Goal: Task Accomplishment & Management: Use online tool/utility

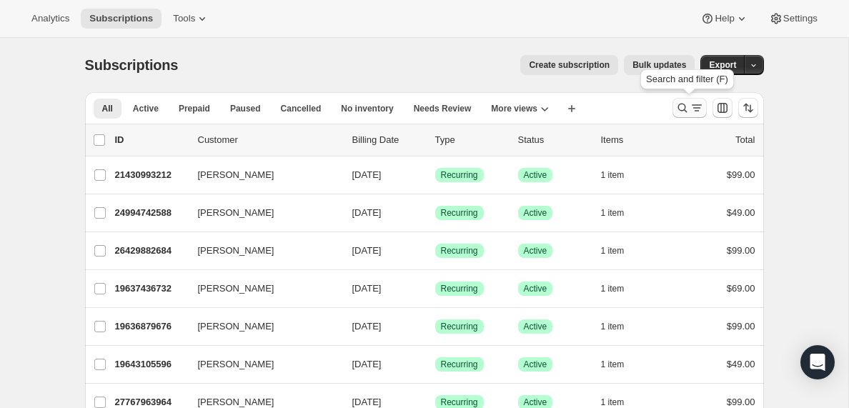
click at [693, 109] on icon "Search and filter results" at bounding box center [696, 108] width 14 height 14
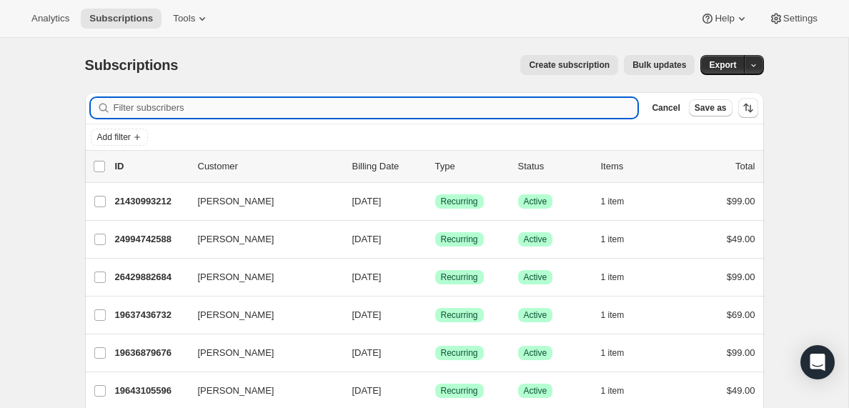
click at [177, 106] on input "Filter subscribers" at bounding box center [376, 108] width 524 height 20
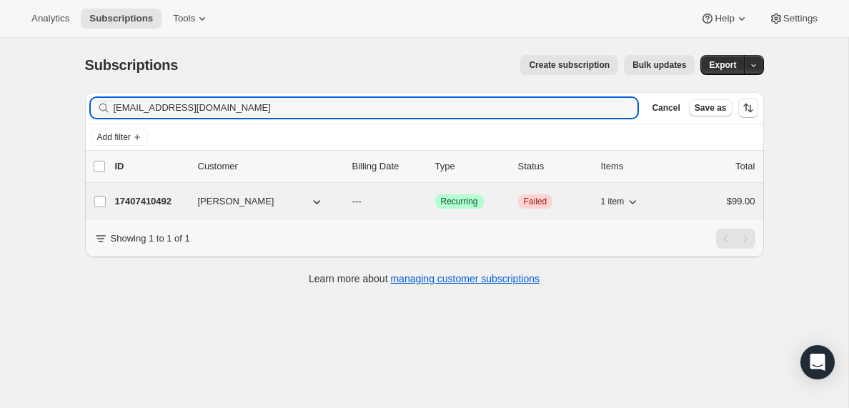
type input "[EMAIL_ADDRESS][DOMAIN_NAME]"
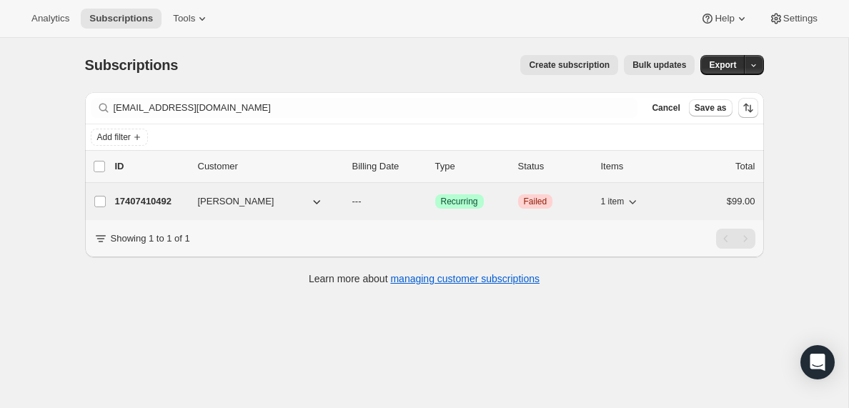
click at [142, 201] on p "17407410492" at bounding box center [150, 201] width 71 height 14
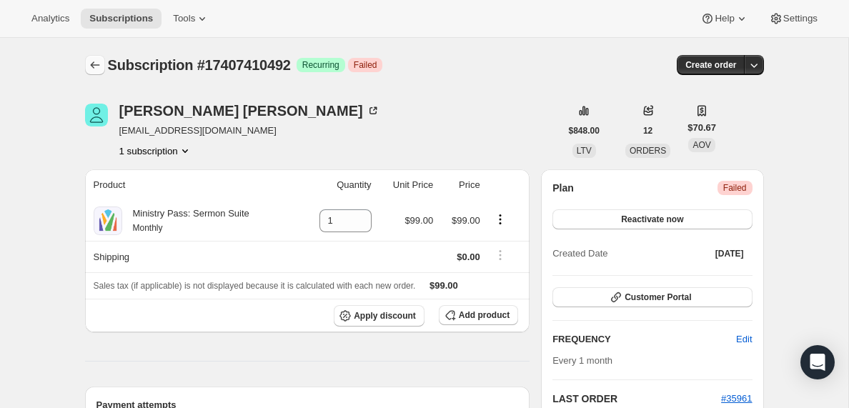
click at [90, 64] on icon "Subscriptions" at bounding box center [95, 65] width 14 height 14
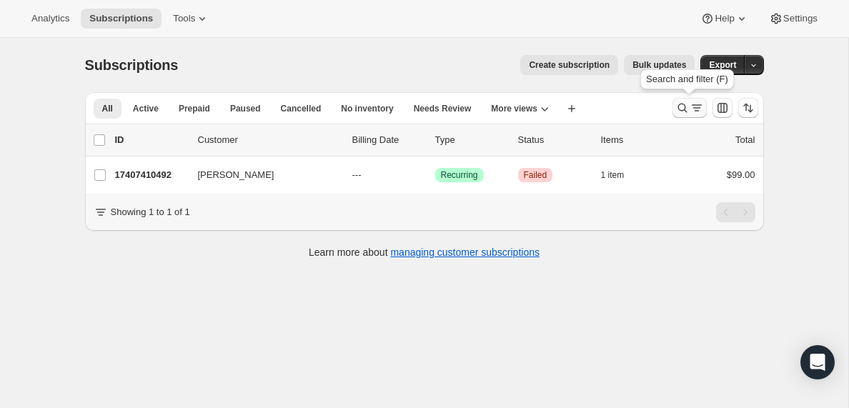
click at [692, 107] on icon "Search and filter results" at bounding box center [696, 108] width 14 height 14
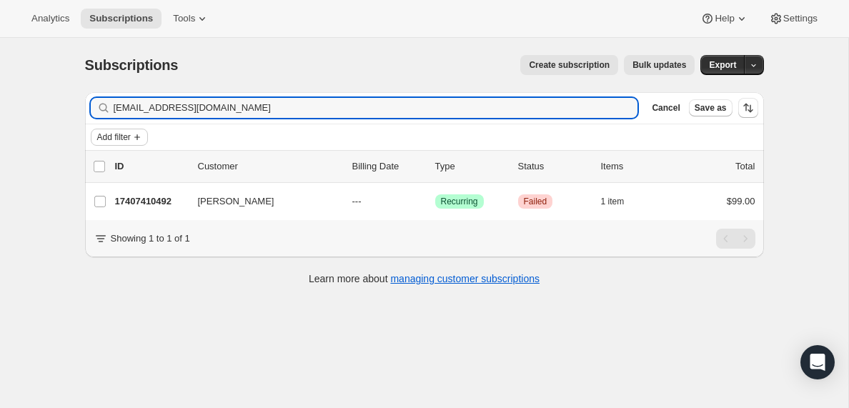
click at [131, 136] on span "Add filter" at bounding box center [114, 136] width 34 height 11
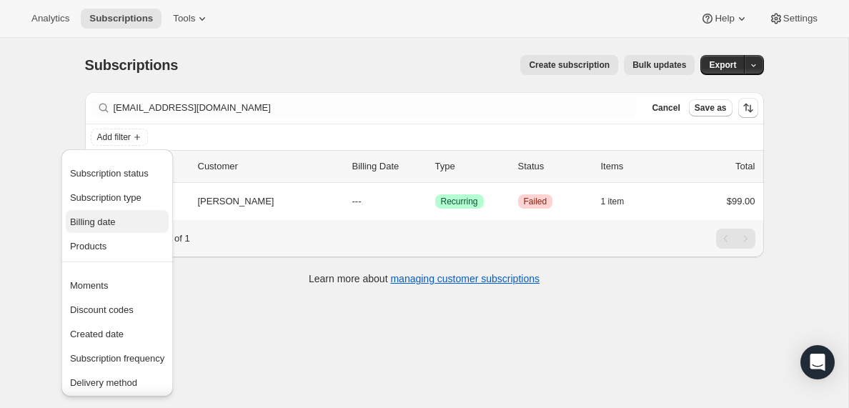
click at [94, 221] on span "Billing date" at bounding box center [93, 221] width 46 height 11
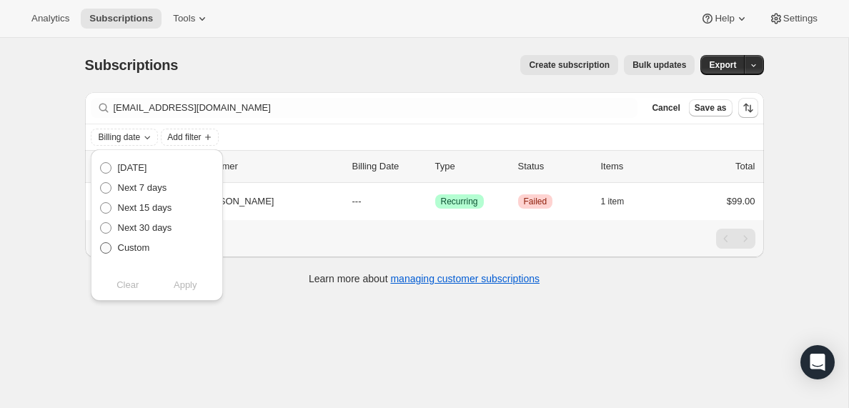
click at [106, 249] on span at bounding box center [105, 247] width 11 height 11
click at [101, 243] on input "Custom" at bounding box center [100, 242] width 1 height 1
radio input "true"
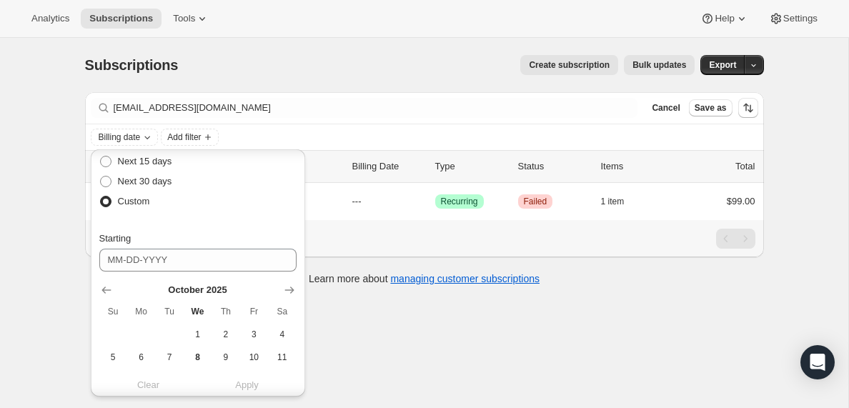
scroll to position [51, 0]
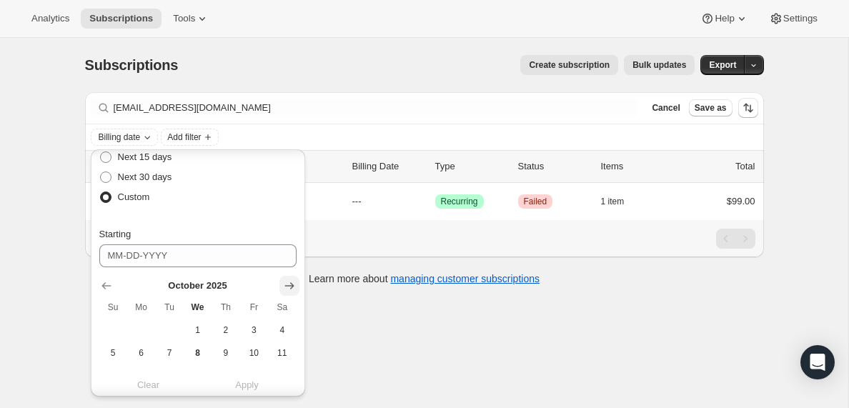
click at [290, 287] on icon "Show next month, November 2025" at bounding box center [288, 285] width 9 height 7
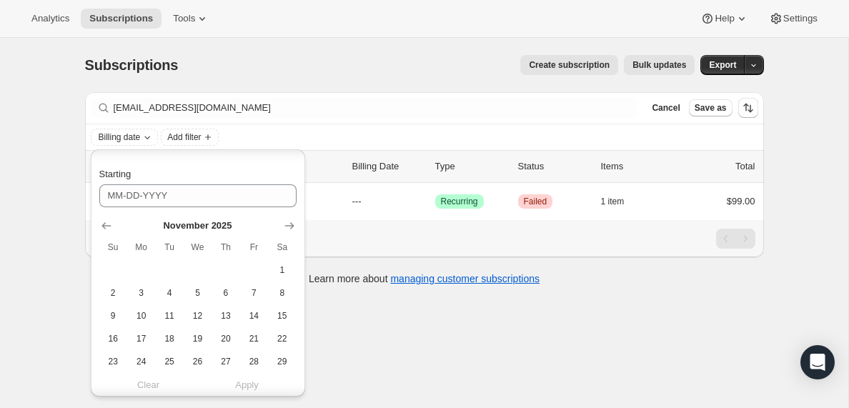
scroll to position [152, 0]
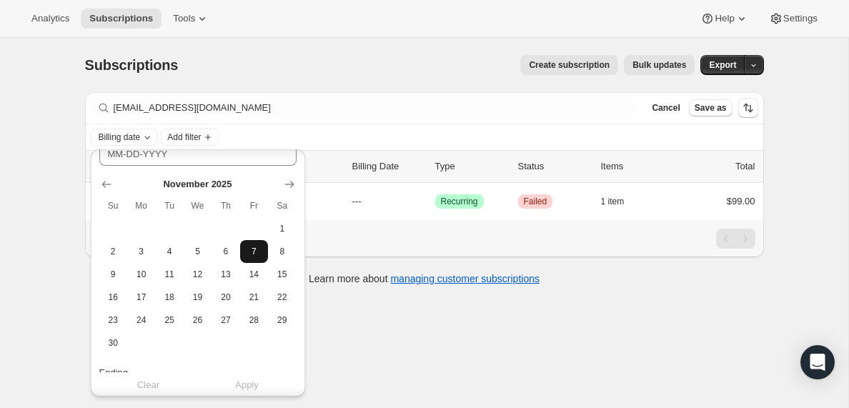
click at [259, 254] on span "7" at bounding box center [254, 251] width 16 height 11
type input "[DATE]"
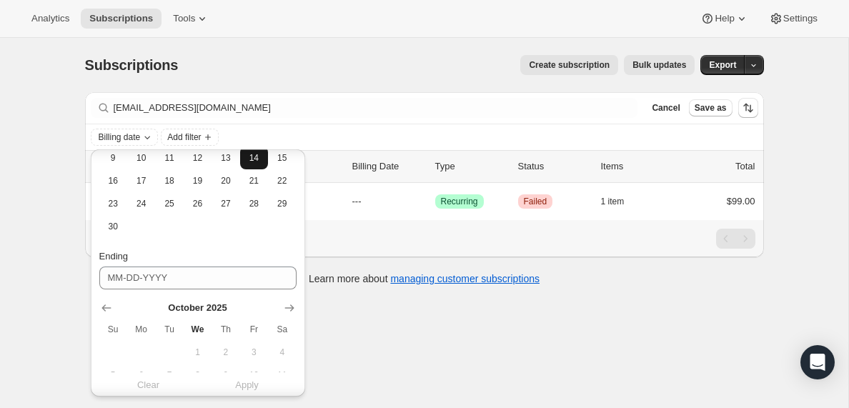
scroll to position [293, 0]
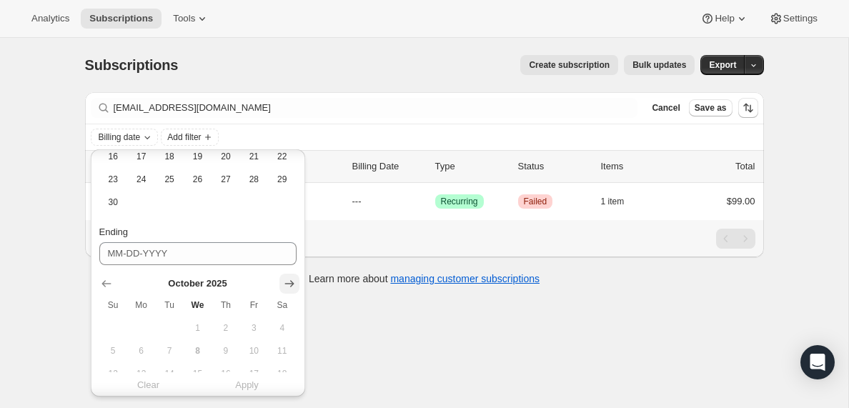
click at [286, 281] on icon "Show next month, November 2025" at bounding box center [289, 284] width 14 height 14
click at [280, 349] on span "8" at bounding box center [282, 350] width 16 height 11
type input "[DATE]"
click at [249, 387] on span "Apply" at bounding box center [247, 385] width 24 height 14
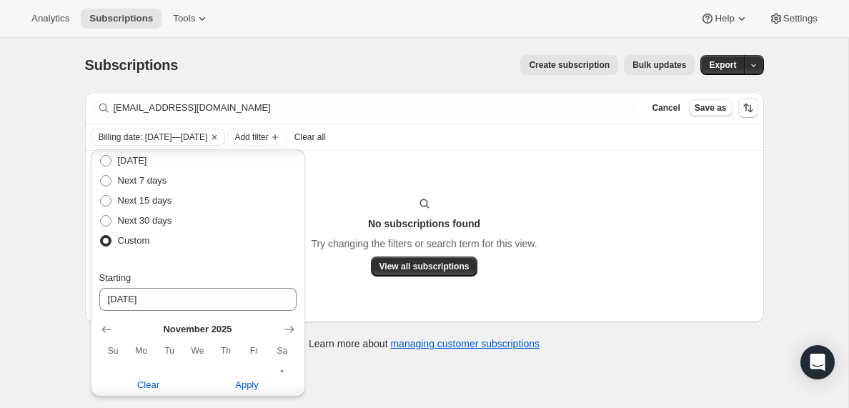
scroll to position [0, 0]
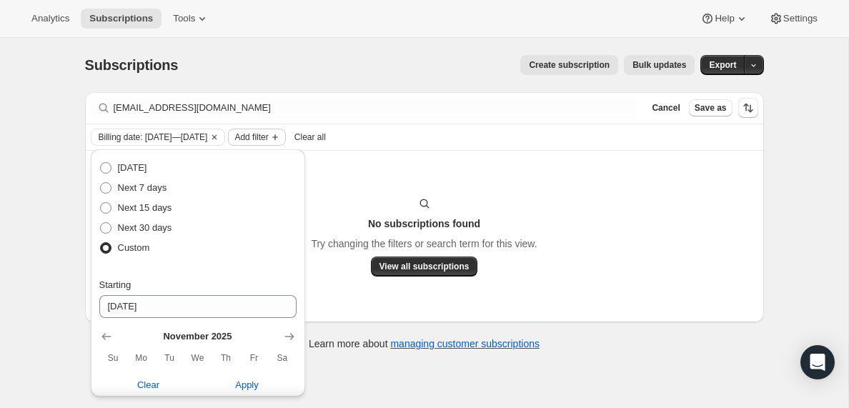
click at [268, 138] on span "Add filter" at bounding box center [251, 136] width 34 height 11
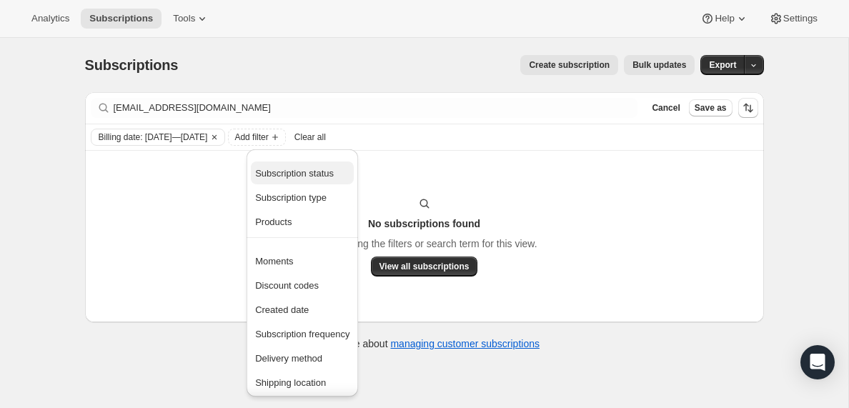
click at [292, 176] on span "Subscription status" at bounding box center [294, 173] width 79 height 11
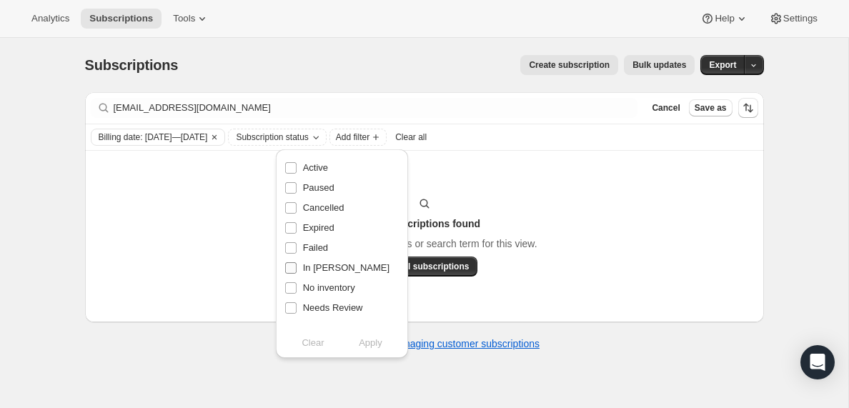
click at [288, 267] on input "In [PERSON_NAME]" at bounding box center [290, 267] width 11 height 11
checkbox input "true"
click at [374, 343] on span "Apply" at bounding box center [371, 343] width 24 height 14
click at [483, 179] on div "No subscriptions found Try changing the filters or search term for this view. V…" at bounding box center [424, 236] width 679 height 171
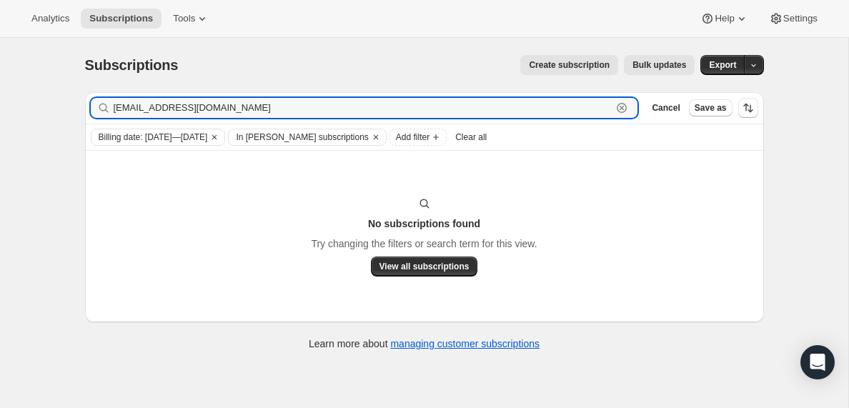
drag, startPoint x: 234, startPoint y: 110, endPoint x: 96, endPoint y: 108, distance: 137.9
click at [96, 108] on div "[EMAIL_ADDRESS][DOMAIN_NAME] Clear" at bounding box center [364, 108] width 547 height 20
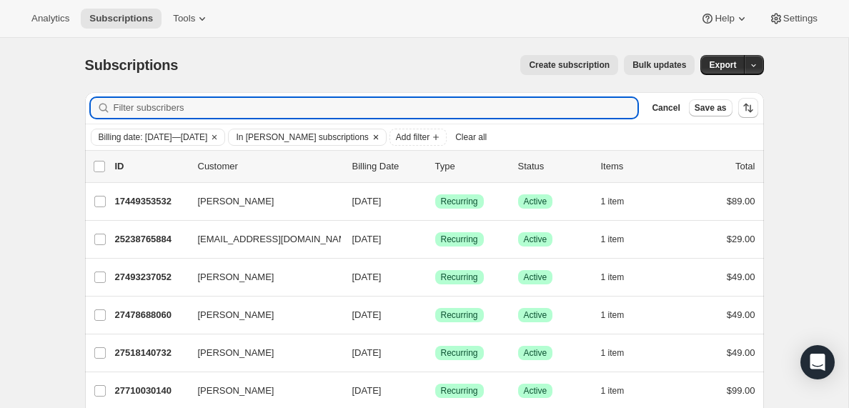
click at [368, 140] on span "In [PERSON_NAME] subscriptions" at bounding box center [302, 136] width 132 height 11
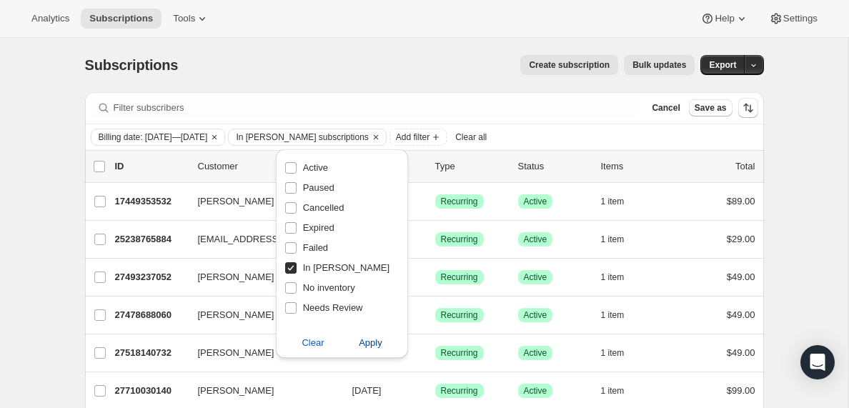
click at [371, 347] on span "Apply" at bounding box center [371, 343] width 24 height 14
click at [96, 167] on input "0 selected" at bounding box center [99, 166] width 11 height 11
checkbox input "true"
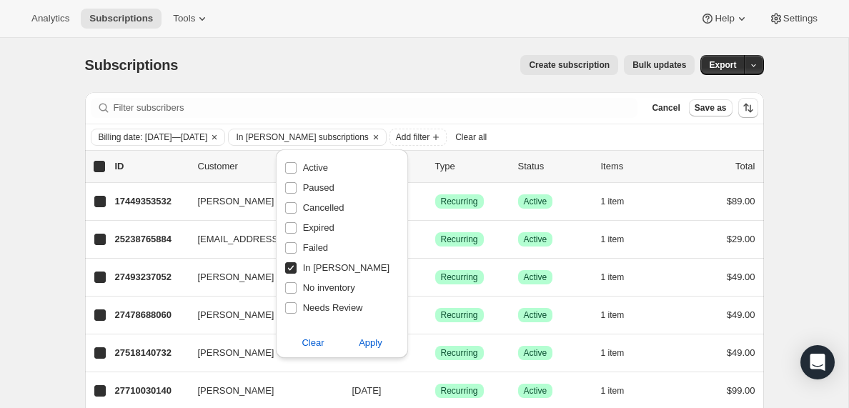
checkbox input "true"
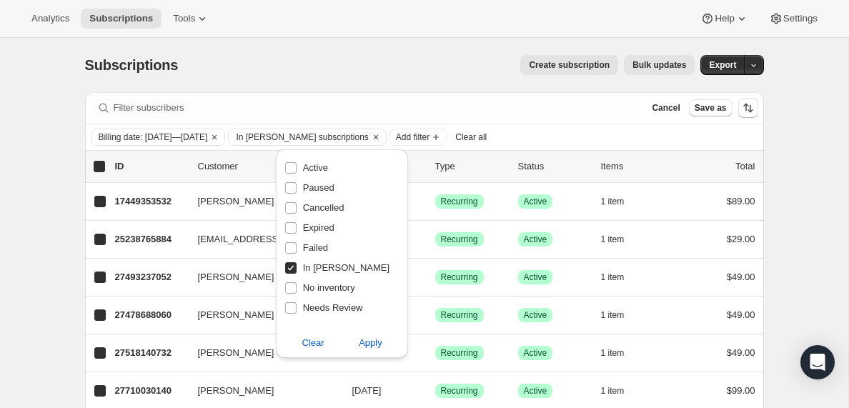
checkbox input "true"
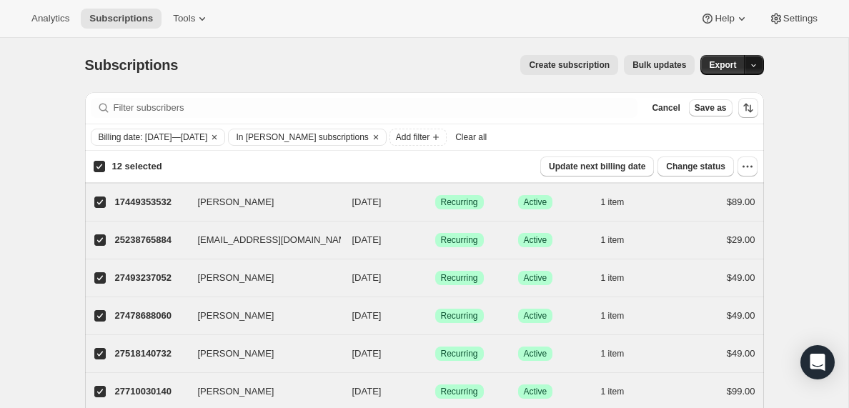
click at [754, 64] on icon "button" at bounding box center [753, 65] width 9 height 9
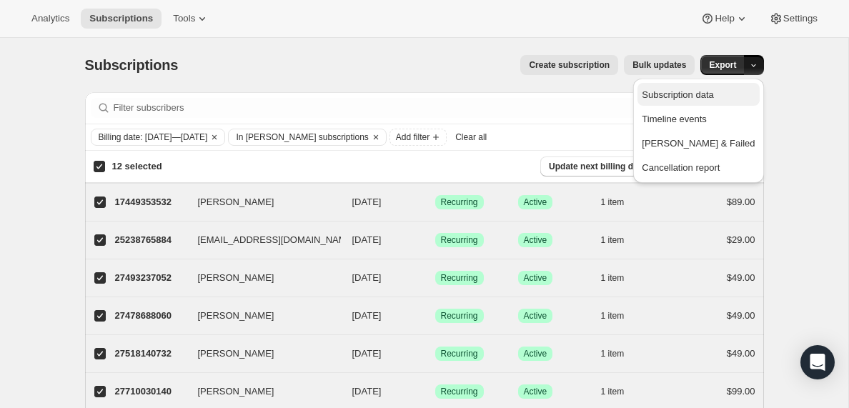
click at [687, 98] on span "Subscription data" at bounding box center [677, 94] width 71 height 11
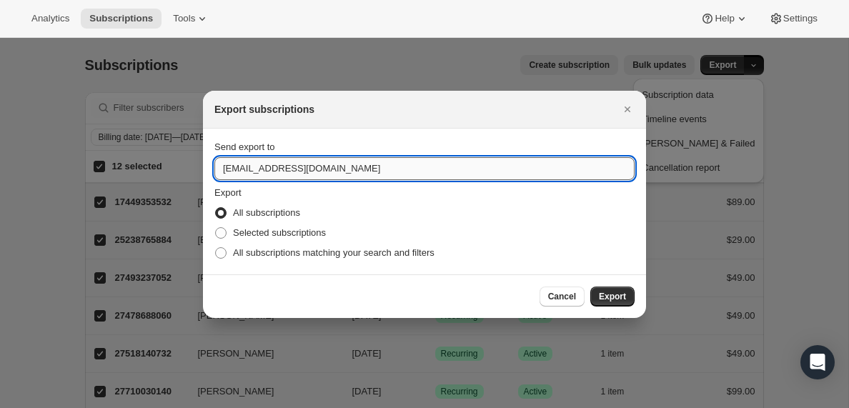
click at [258, 169] on input "[EMAIL_ADDRESS][DOMAIN_NAME]" at bounding box center [424, 168] width 420 height 23
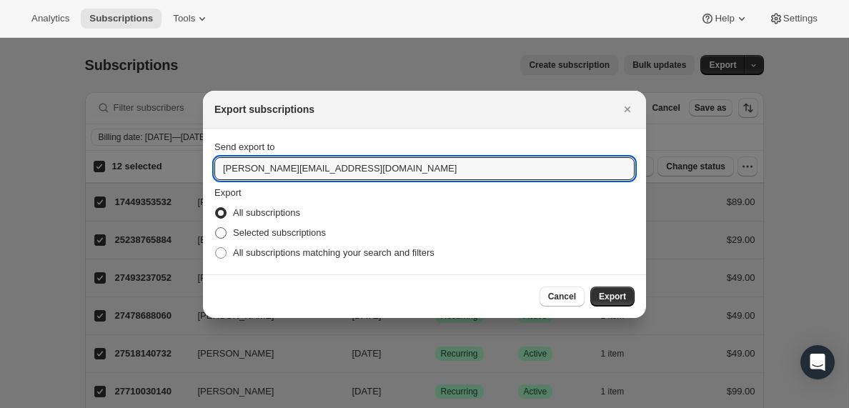
type input "[PERSON_NAME][EMAIL_ADDRESS][DOMAIN_NAME]"
click at [224, 234] on span ":rd7:" at bounding box center [220, 232] width 11 height 11
click at [216, 228] on input "Selected subscriptions" at bounding box center [215, 227] width 1 height 1
radio input "true"
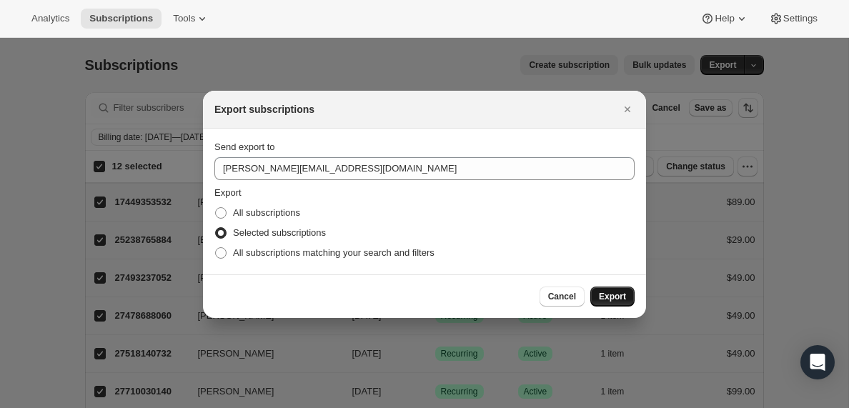
click at [615, 295] on span "Export" at bounding box center [612, 296] width 27 height 11
